Goal: Transaction & Acquisition: Subscribe to service/newsletter

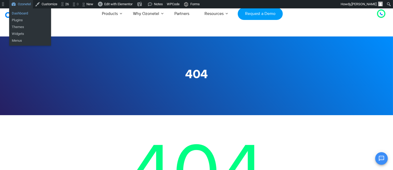
click at [20, 14] on link "Dashboard" at bounding box center [30, 13] width 42 height 7
